Goal: Task Accomplishment & Management: Manage account settings

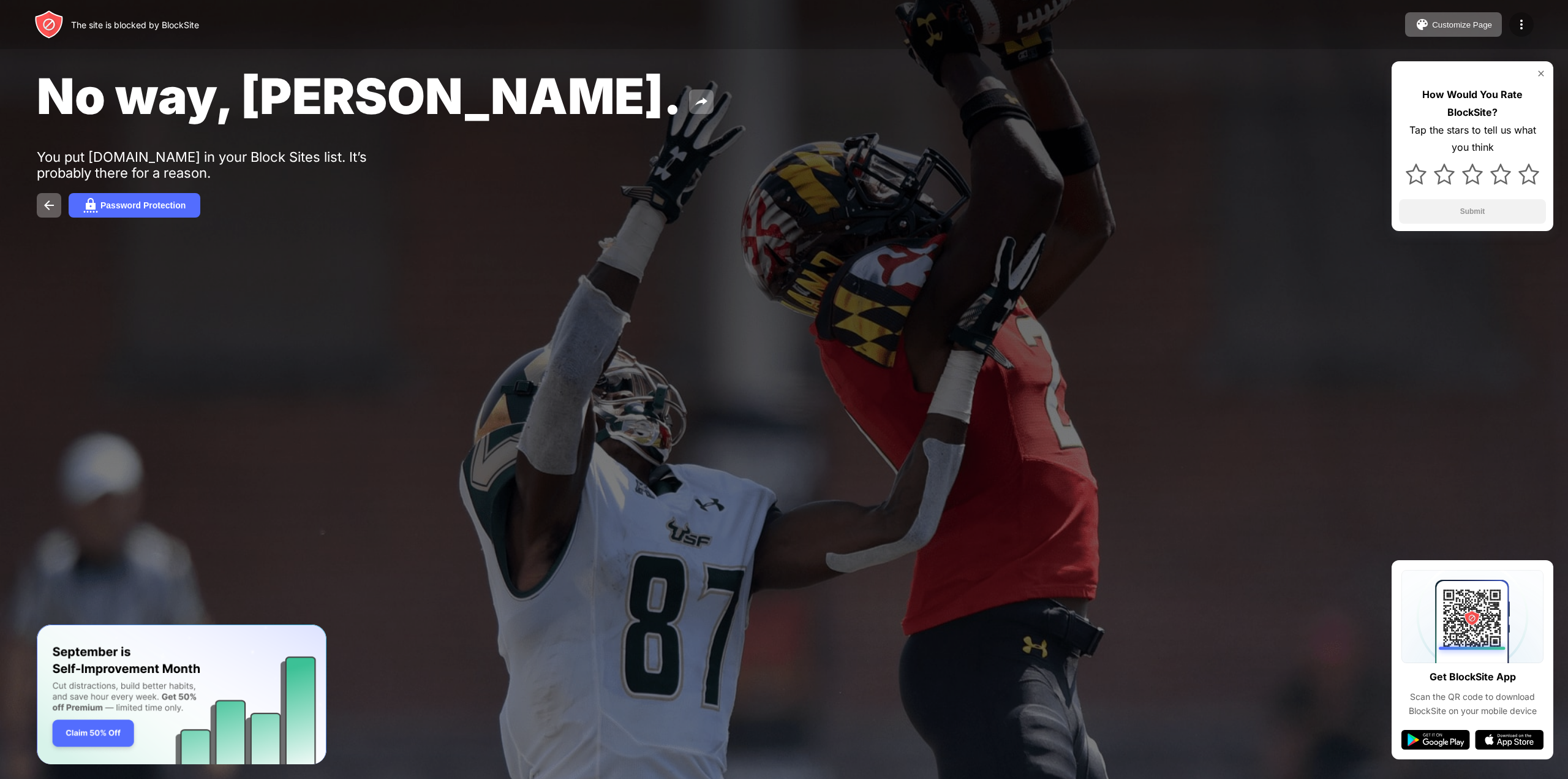
click at [1524, 20] on img at bounding box center [1521, 24] width 15 height 15
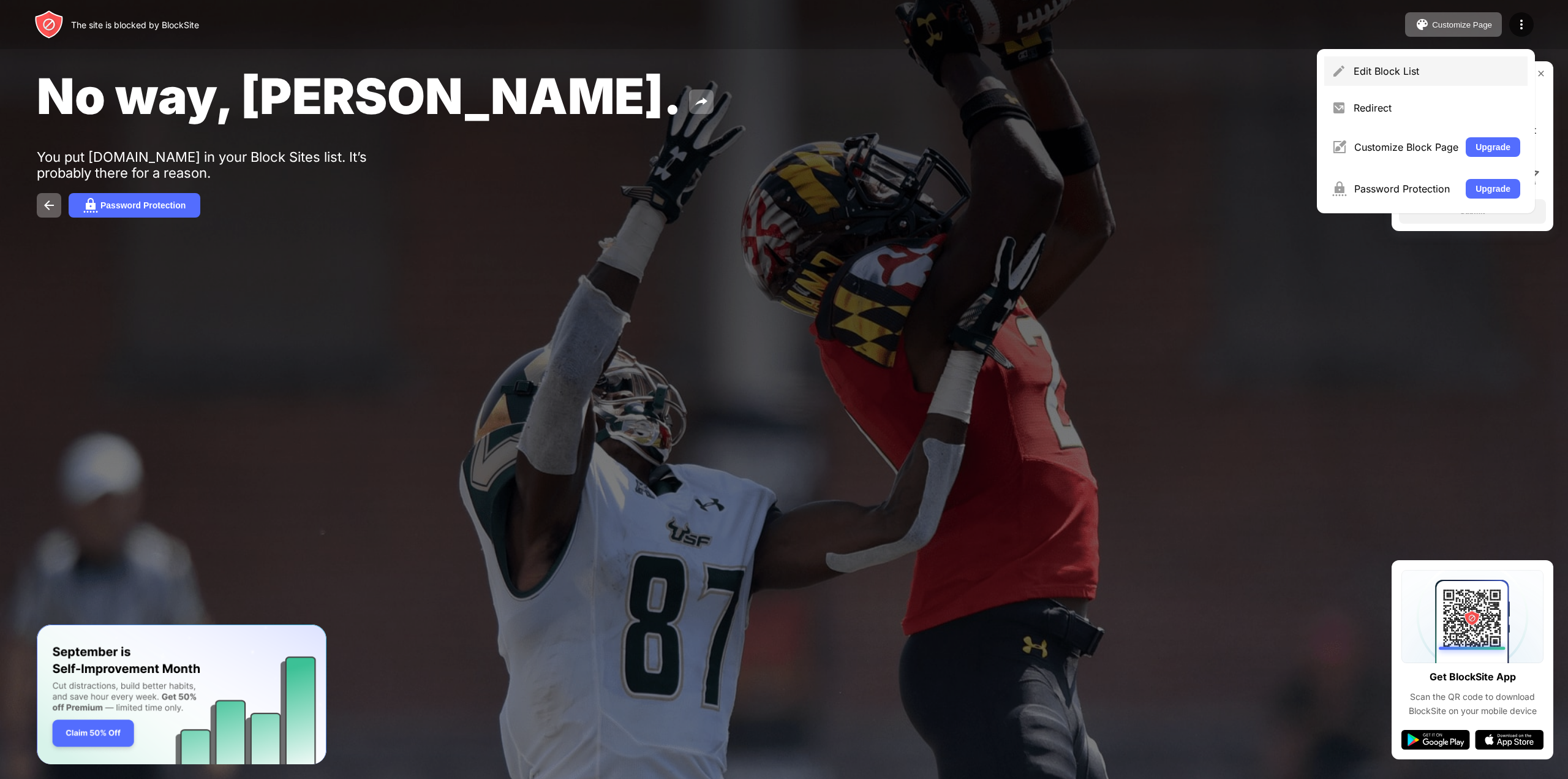
click at [1426, 70] on div "Edit Block List" at bounding box center [1437, 70] width 166 height 12
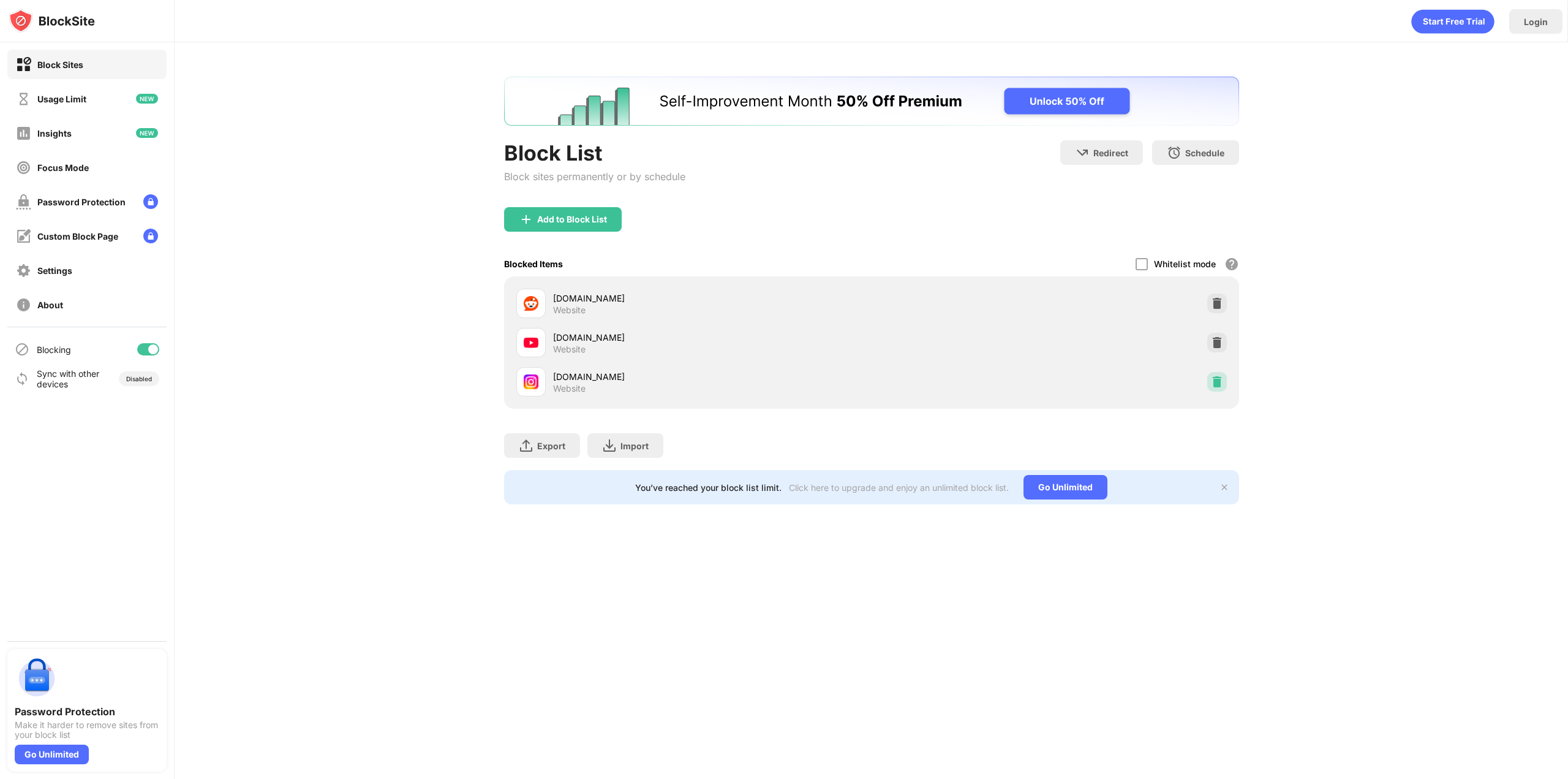
click at [1209, 381] on div at bounding box center [1217, 382] width 20 height 20
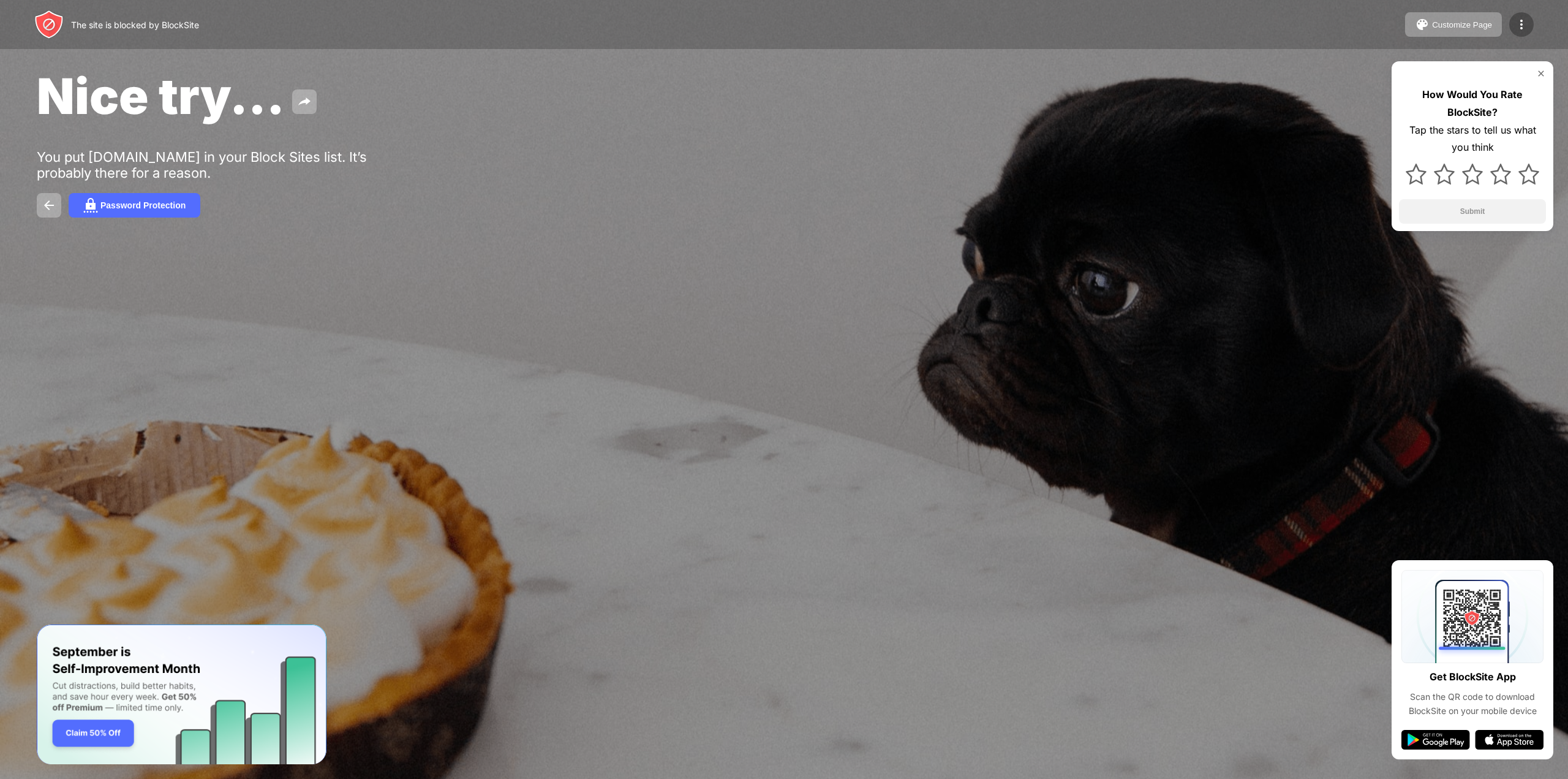
click at [1524, 20] on img at bounding box center [1521, 24] width 15 height 15
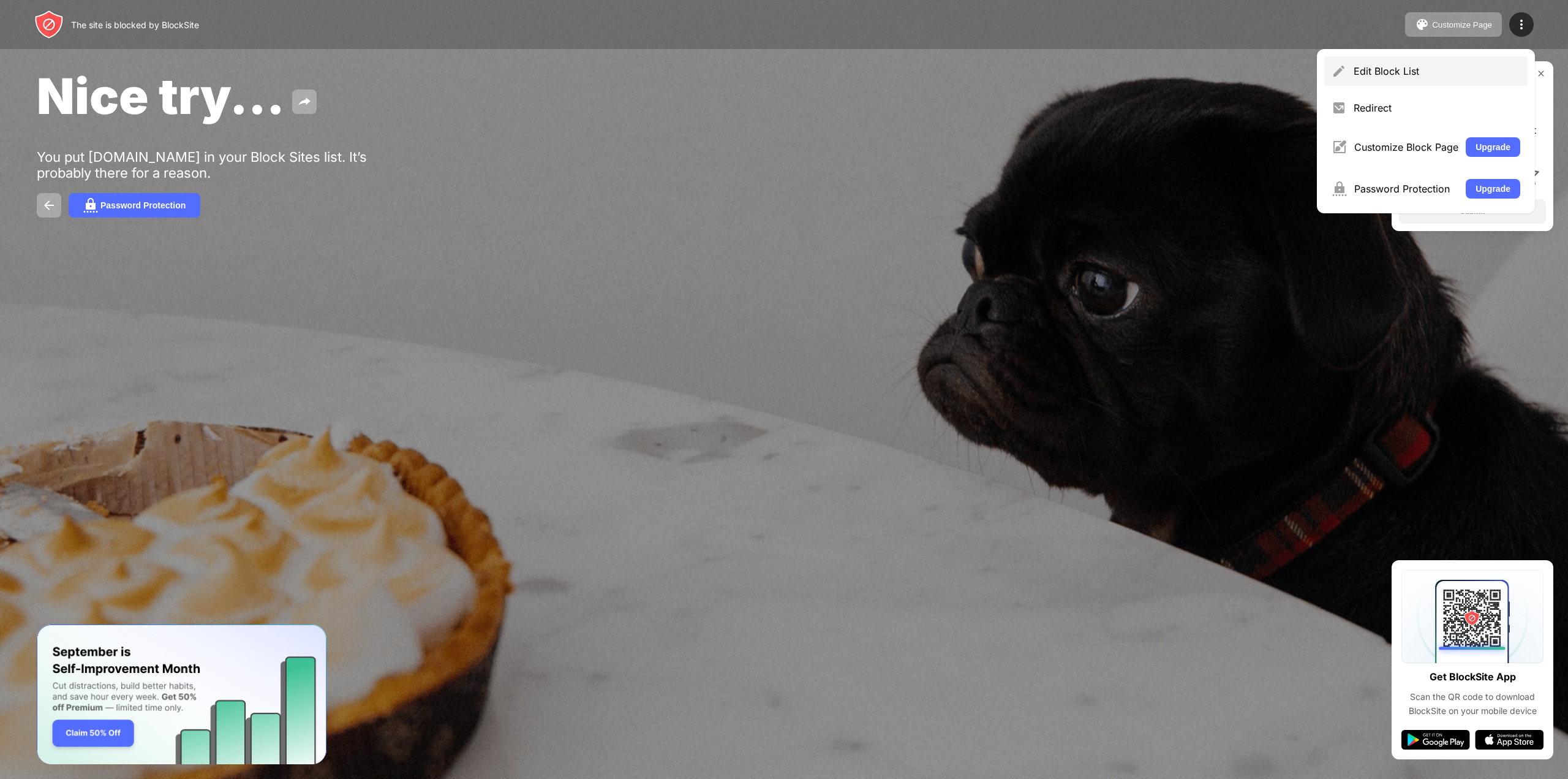
click at [1350, 71] on div "Edit Block List" at bounding box center [1426, 71] width 204 height 30
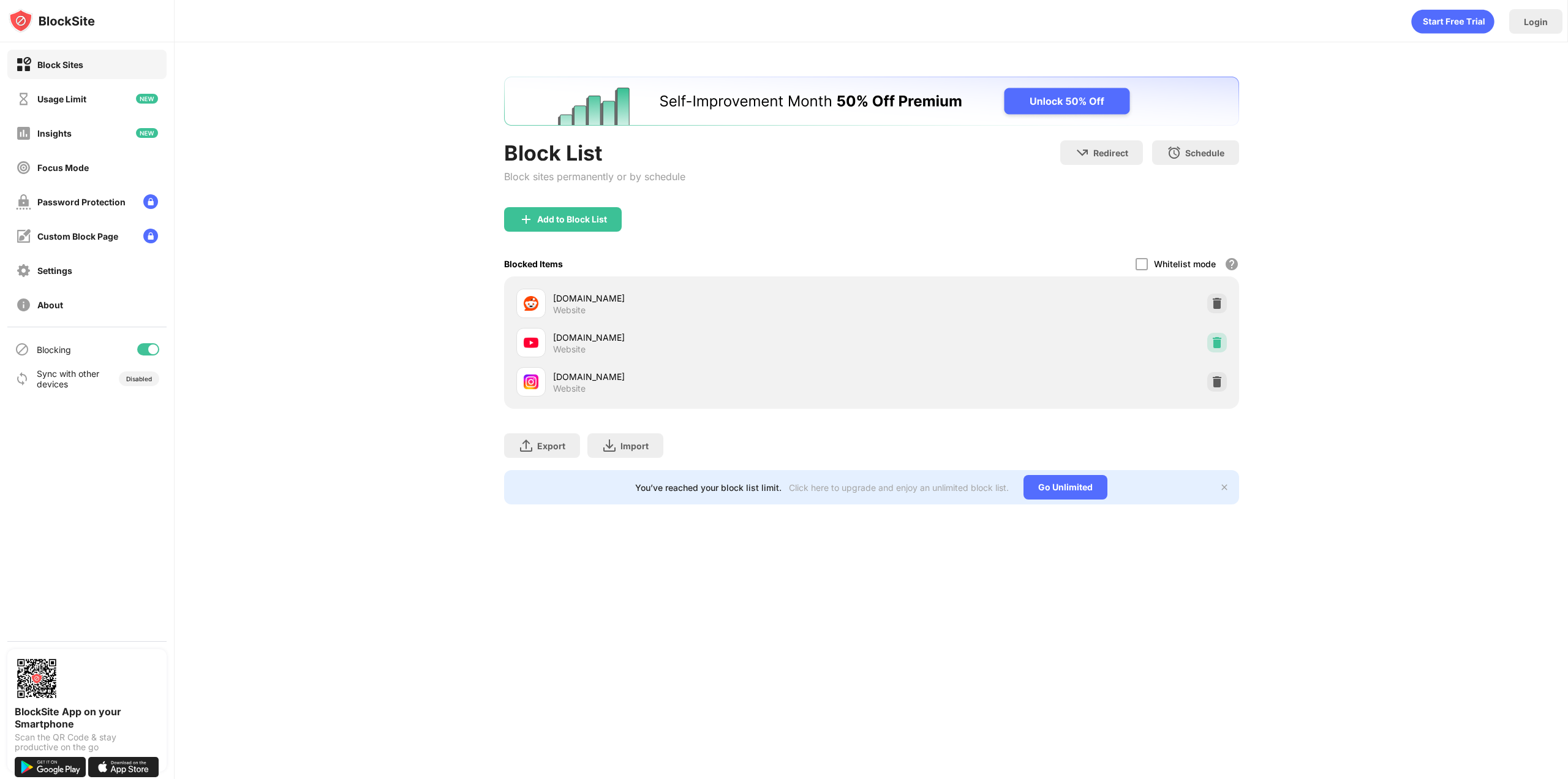
click at [1209, 348] on div at bounding box center [1217, 343] width 20 height 20
